Goal: Information Seeking & Learning: Check status

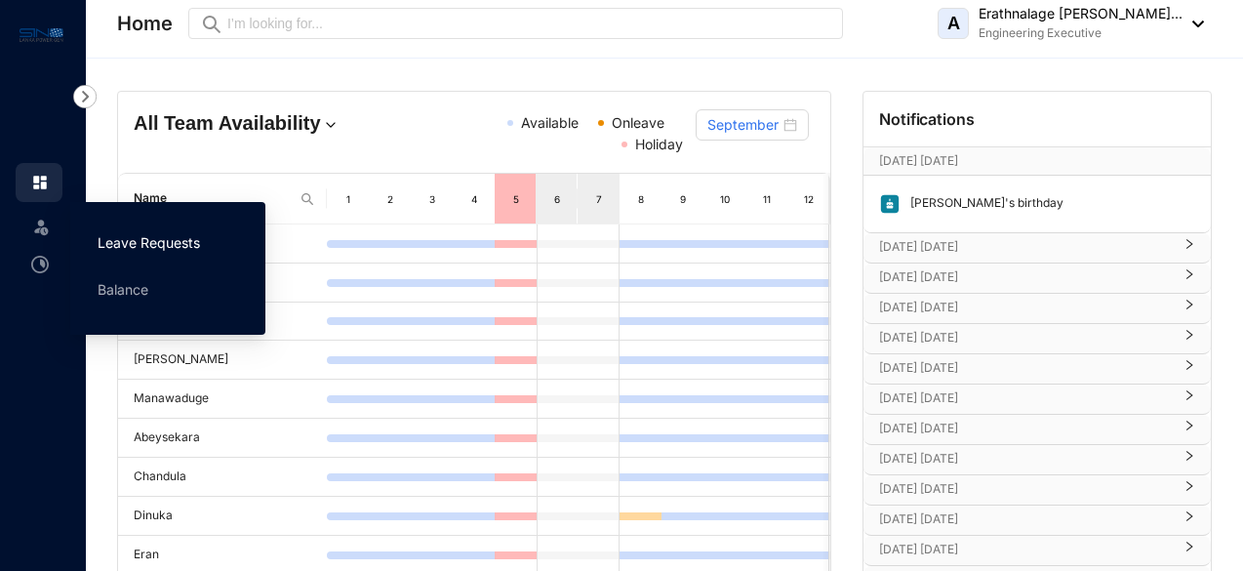
click at [112, 247] on link "Leave Requests" at bounding box center [149, 242] width 102 height 17
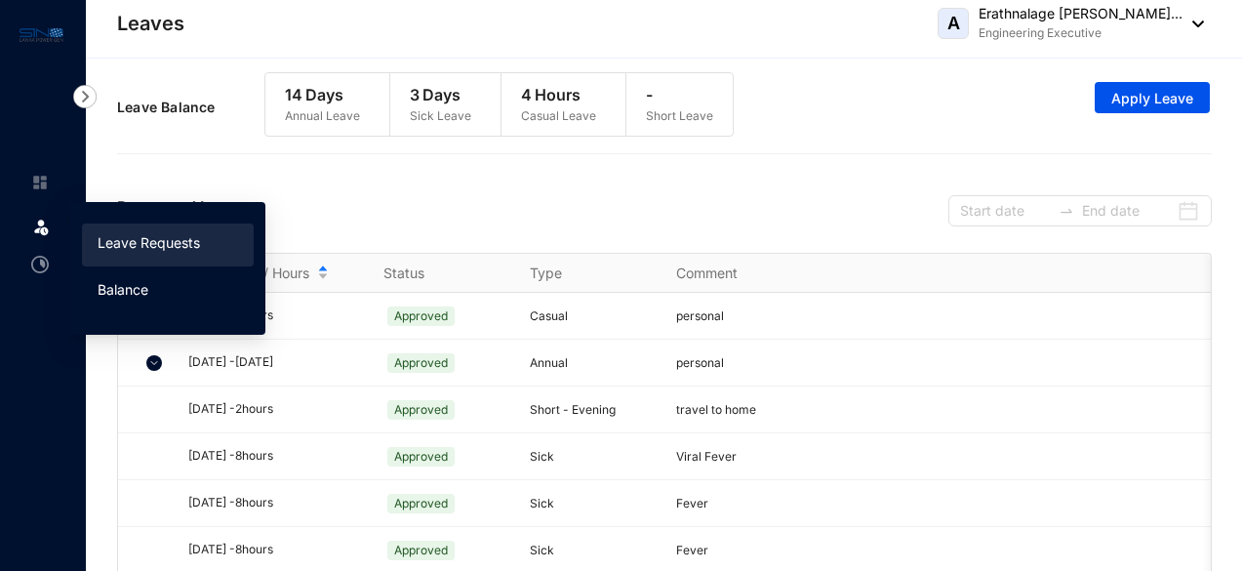
click at [127, 287] on link "Balance" at bounding box center [123, 289] width 51 height 17
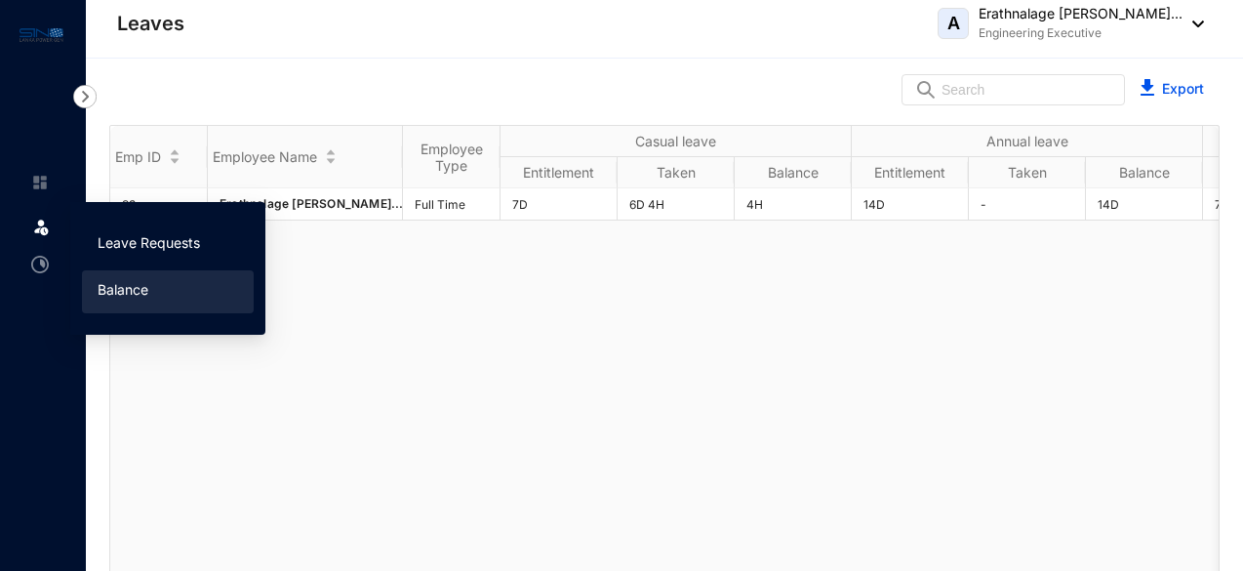
click at [130, 251] on link "Leave Requests" at bounding box center [149, 242] width 102 height 17
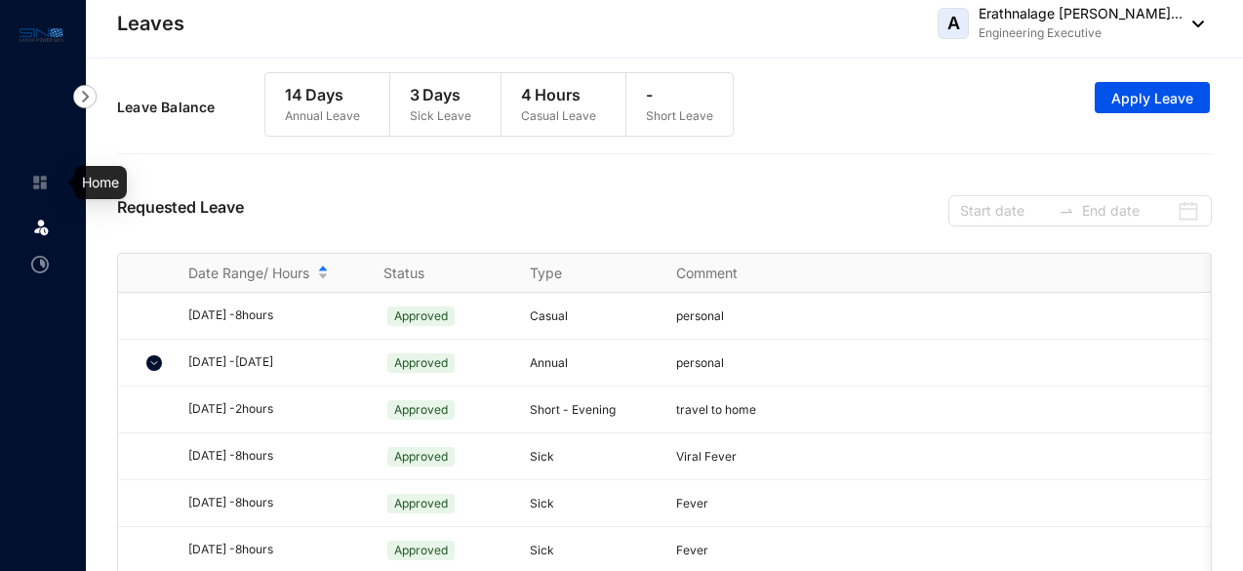
click at [31, 191] on link at bounding box center [55, 183] width 49 height 20
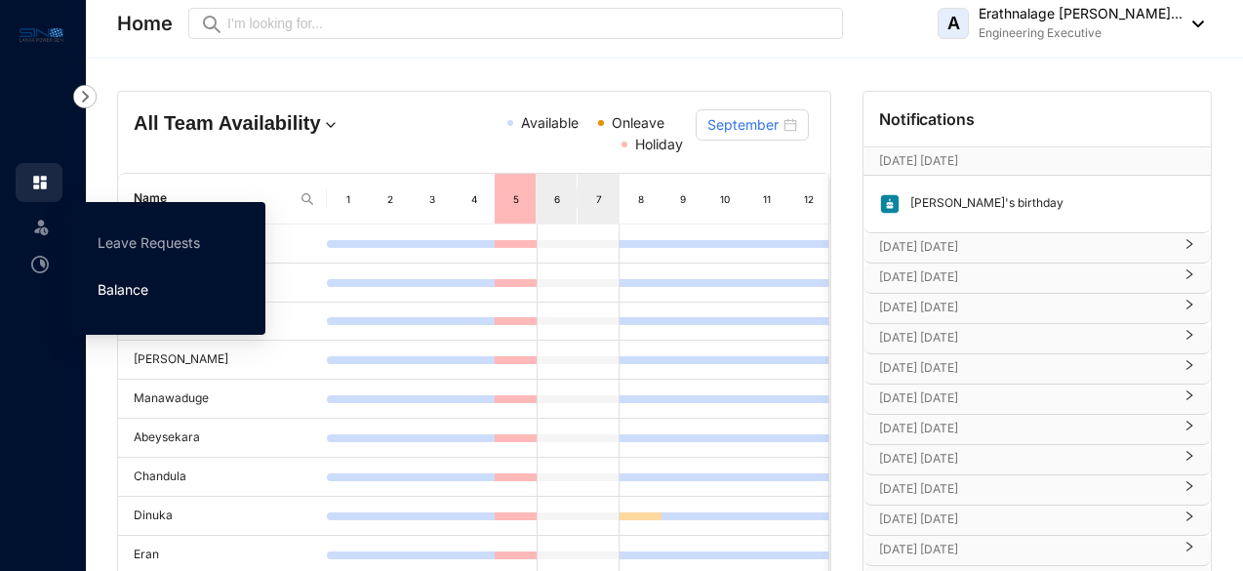
click at [115, 281] on link "Balance" at bounding box center [123, 289] width 51 height 17
